Goal: Use online tool/utility: Utilize a website feature to perform a specific function

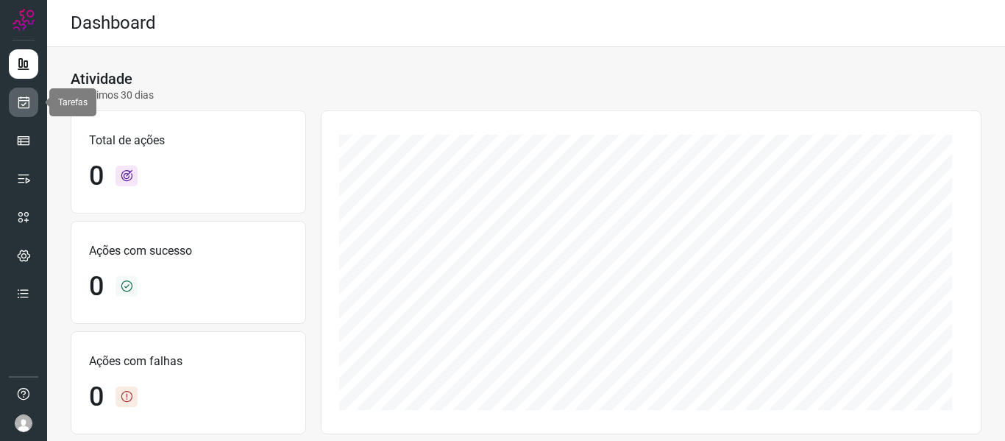
click at [23, 107] on icon at bounding box center [23, 102] width 15 height 15
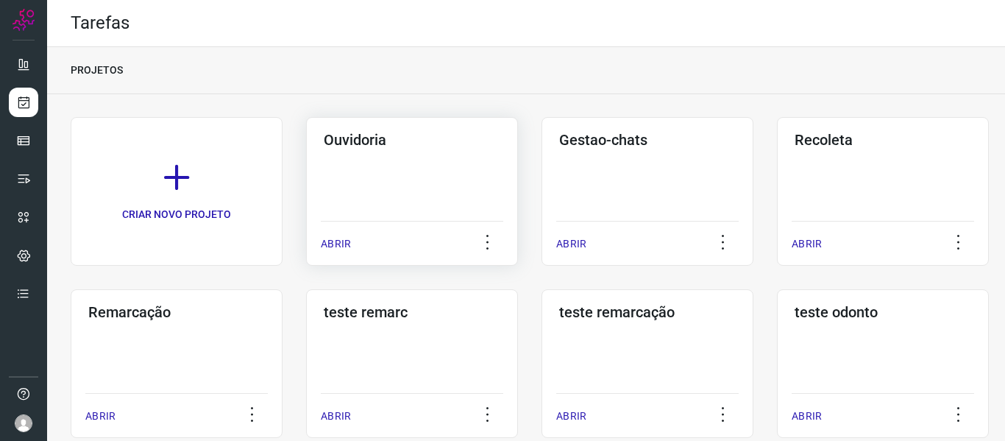
click at [363, 244] on div "ABRIR" at bounding box center [412, 239] width 182 height 37
click at [335, 243] on p "ABRIR" at bounding box center [336, 243] width 30 height 15
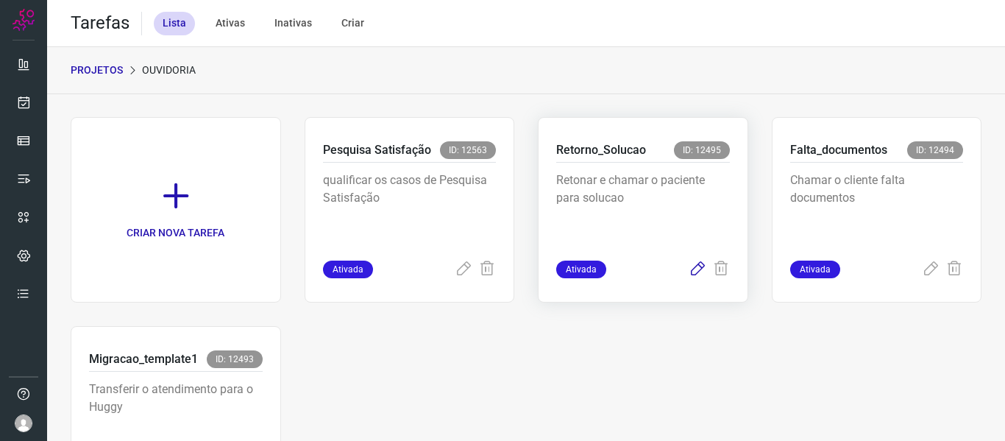
click at [689, 271] on icon at bounding box center [698, 269] width 18 height 18
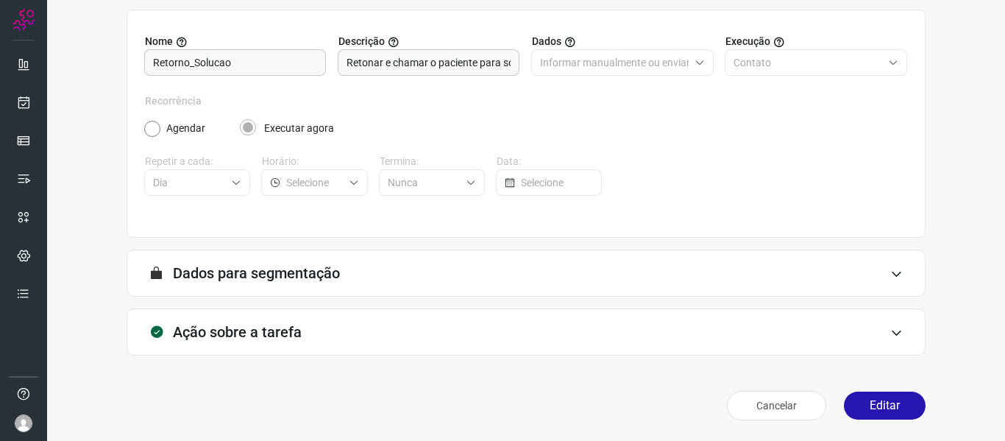
scroll to position [134, 0]
click at [858, 401] on button "Editar" at bounding box center [885, 405] width 82 height 28
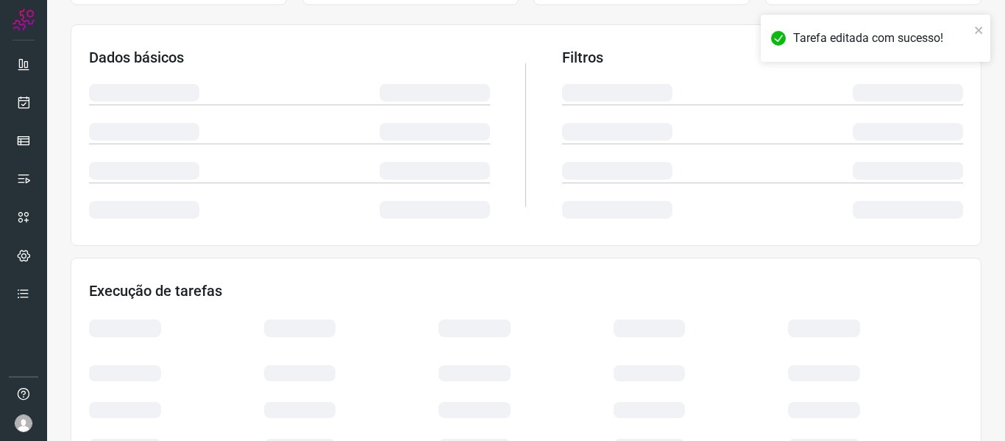
scroll to position [346, 0]
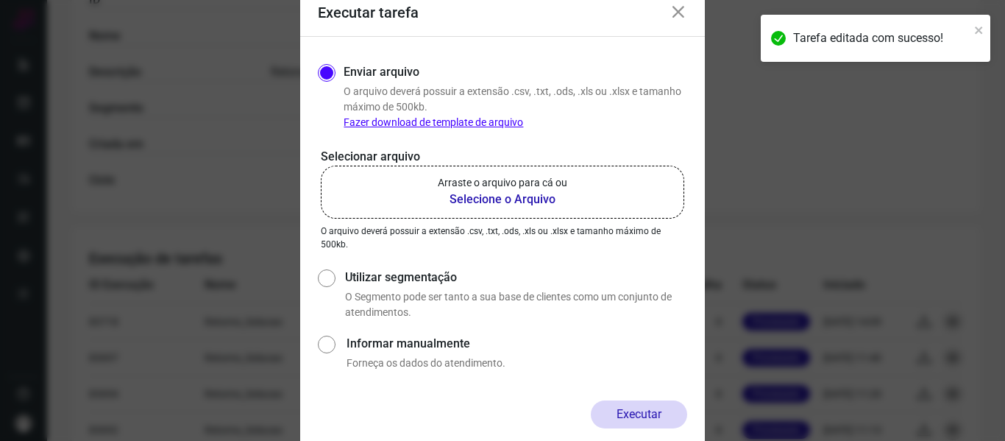
click at [513, 207] on b "Selecione o Arquivo" at bounding box center [502, 200] width 129 height 18
click at [0, 0] on input "Arraste o arquivo para cá ou Selecione o Arquivo" at bounding box center [0, 0] width 0 height 0
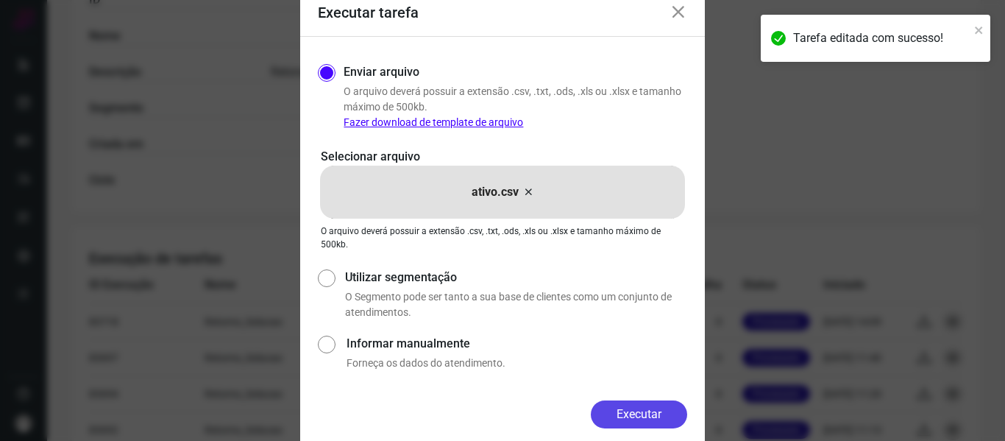
click at [626, 408] on button "Executar" at bounding box center [639, 414] width 96 height 28
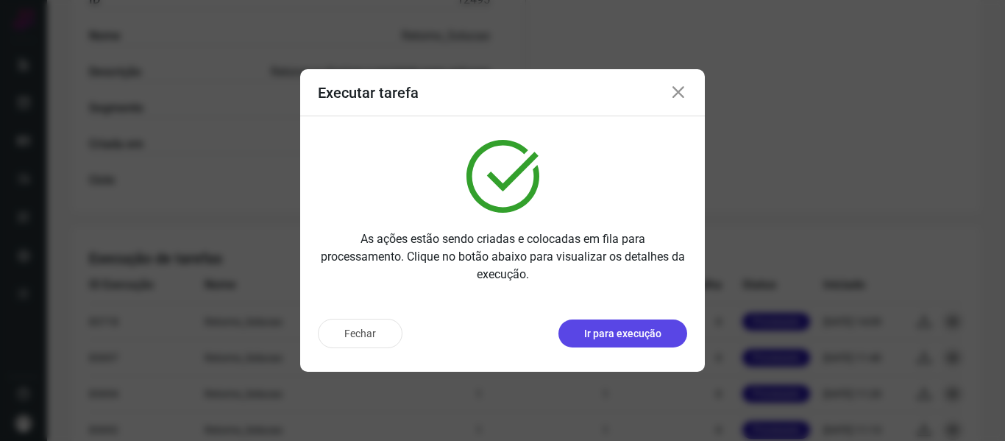
click at [631, 340] on p "Ir para execução" at bounding box center [622, 333] width 77 height 15
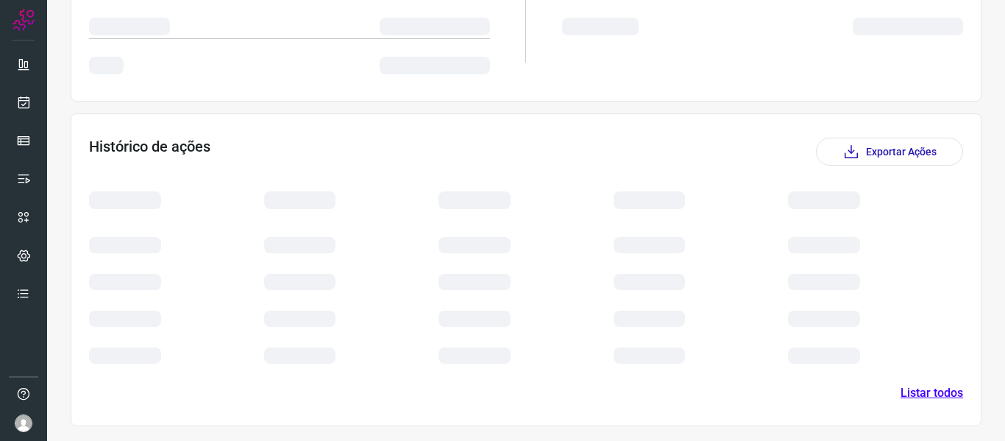
scroll to position [202, 0]
